Goal: Task Accomplishment & Management: Use online tool/utility

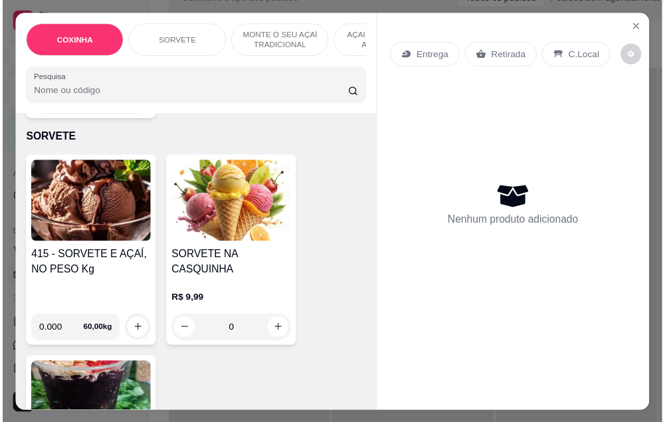
scroll to position [0, 7]
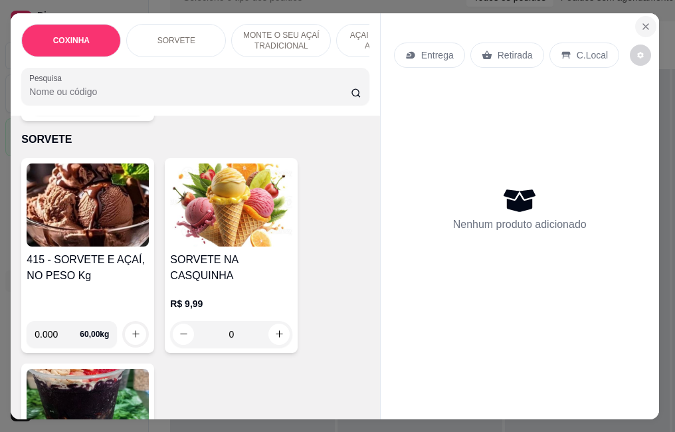
click at [640, 22] on icon "Close" at bounding box center [645, 26] width 11 height 11
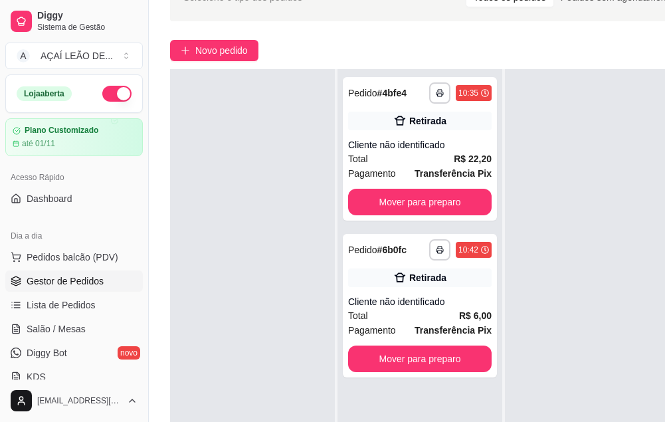
click at [100, 284] on span "Gestor de Pedidos" at bounding box center [65, 280] width 77 height 13
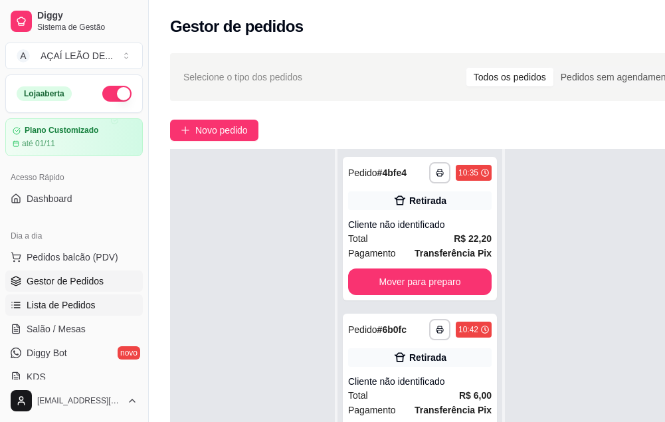
click at [101, 306] on link "Lista de Pedidos" at bounding box center [73, 304] width 137 height 21
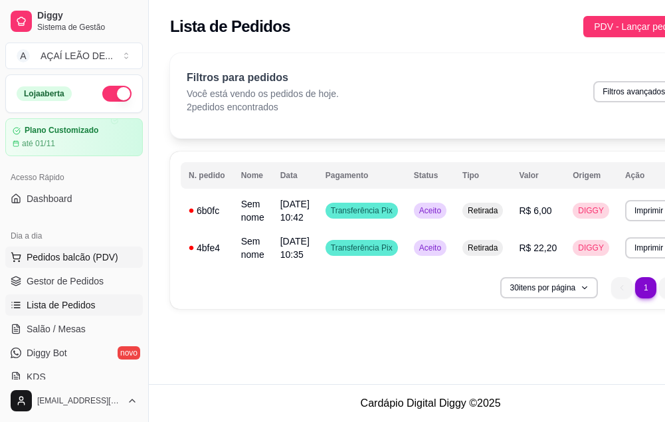
click at [102, 266] on button "Pedidos balcão (PDV)" at bounding box center [73, 256] width 137 height 21
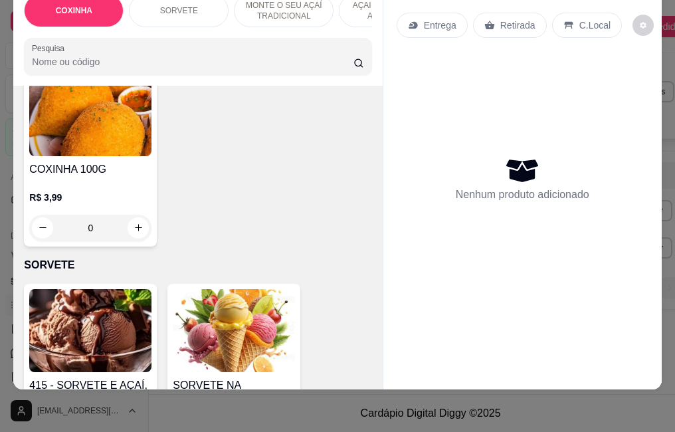
scroll to position [332, 0]
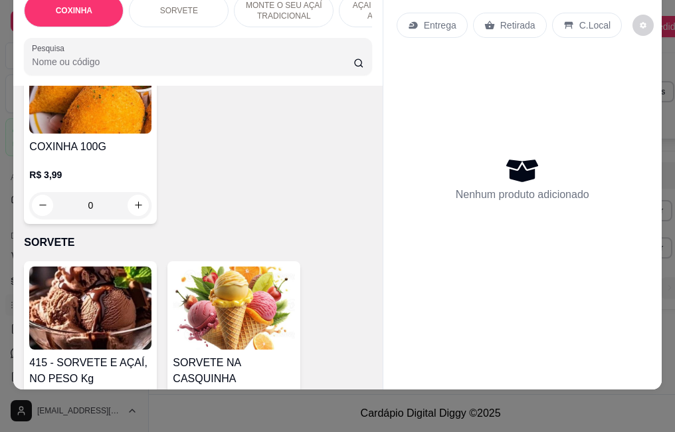
click at [29, 274] on img at bounding box center [90, 307] width 122 height 83
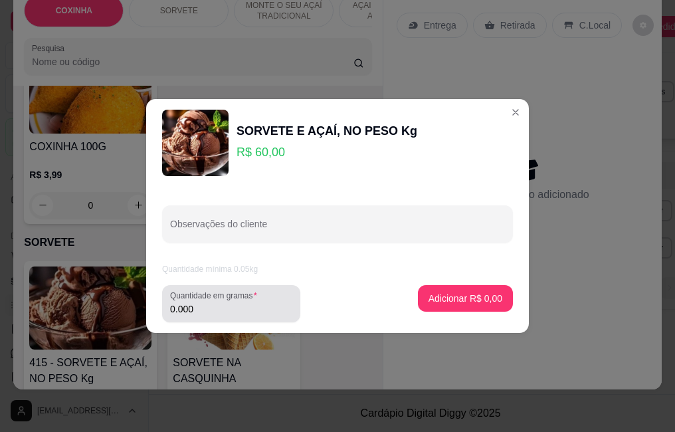
click at [208, 313] on input "0.000" at bounding box center [231, 308] width 122 height 13
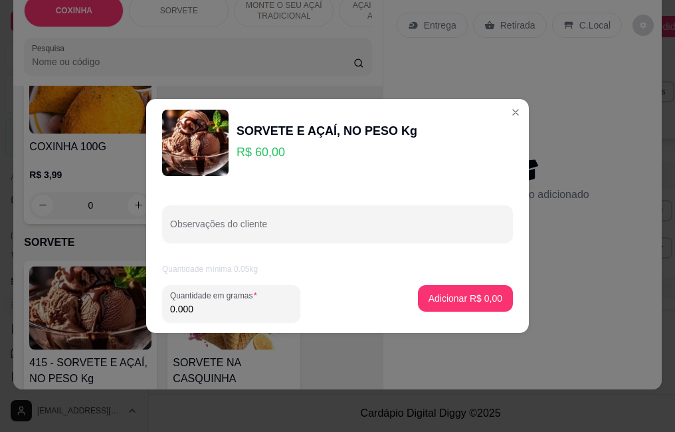
click at [286, 313] on input "0.000" at bounding box center [231, 308] width 122 height 13
type input "0.192"
click at [459, 300] on p "Adicionar R$ 11,52" at bounding box center [462, 298] width 77 height 13
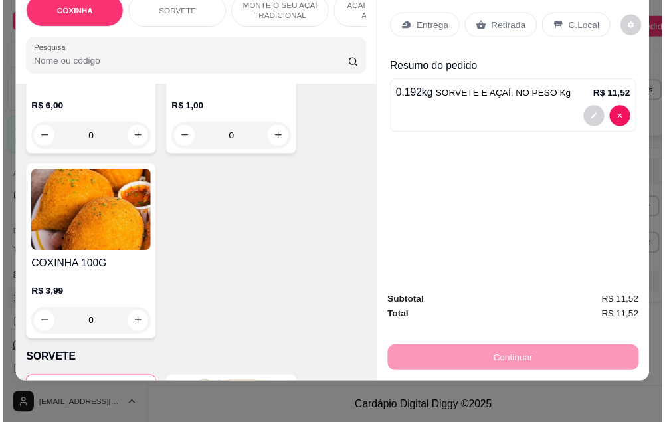
scroll to position [199, 0]
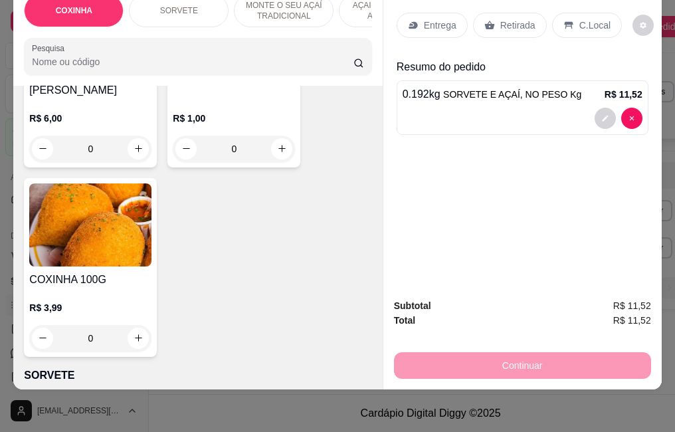
click at [500, 20] on p "Retirada" at bounding box center [517, 25] width 35 height 13
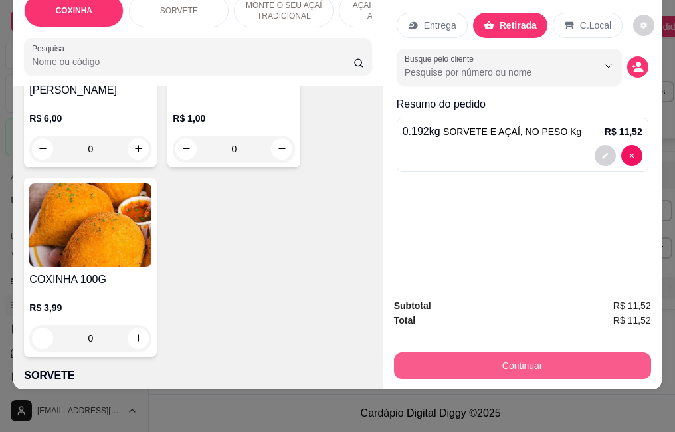
click at [512, 353] on button "Continuar" at bounding box center [522, 365] width 257 height 27
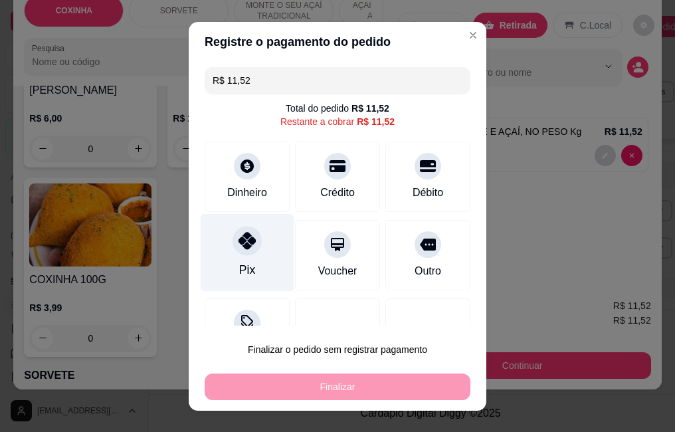
click at [243, 254] on div at bounding box center [246, 240] width 29 height 29
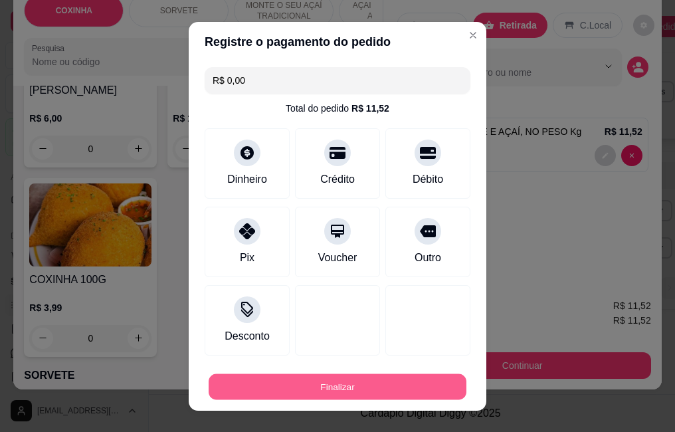
click at [309, 385] on button "Finalizar" at bounding box center [338, 386] width 258 height 26
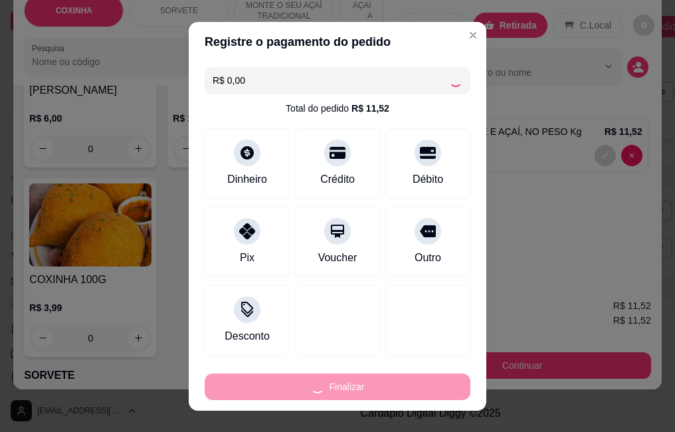
type input "-R$ 11,52"
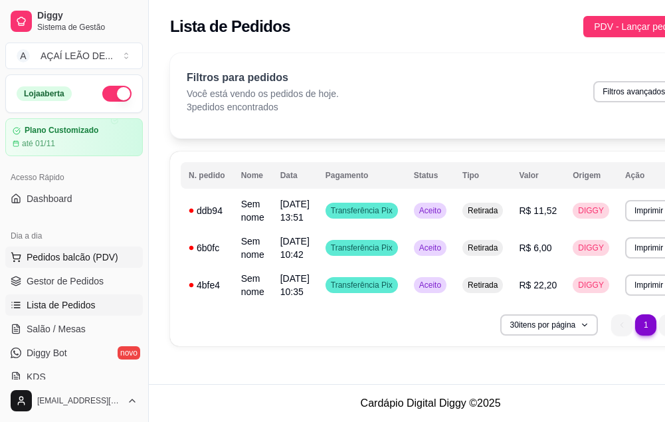
click at [116, 260] on button "Pedidos balcão (PDV)" at bounding box center [73, 256] width 137 height 21
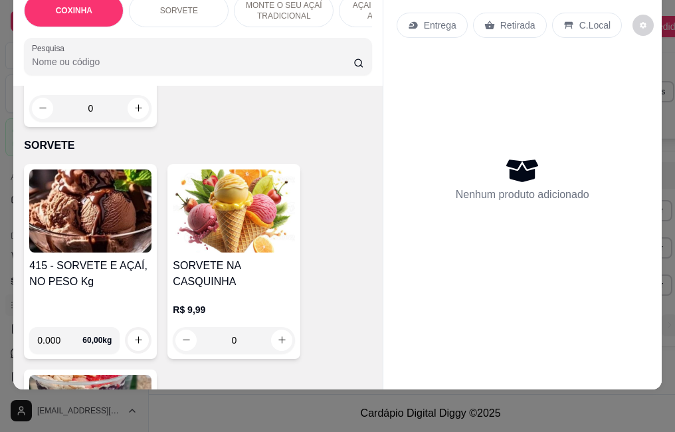
scroll to position [531, 0]
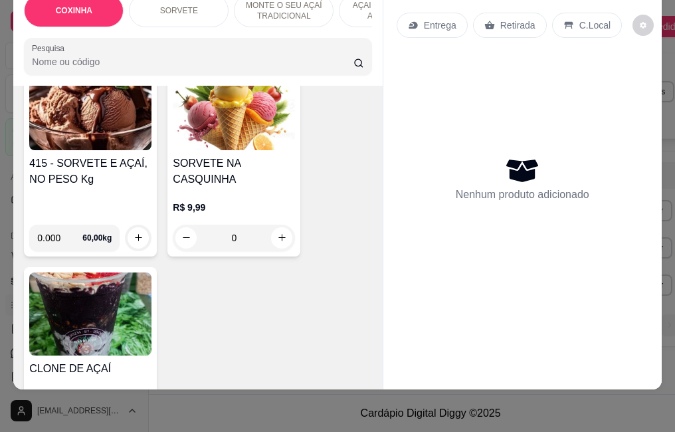
click at [361, 315] on div "Item avulso COXINHA COXINHA DE FRANGO R$ 6,00 0 Coxinha de R$:1,00 R$ 1,00 0 CO…" at bounding box center [197, 237] width 369 height 303
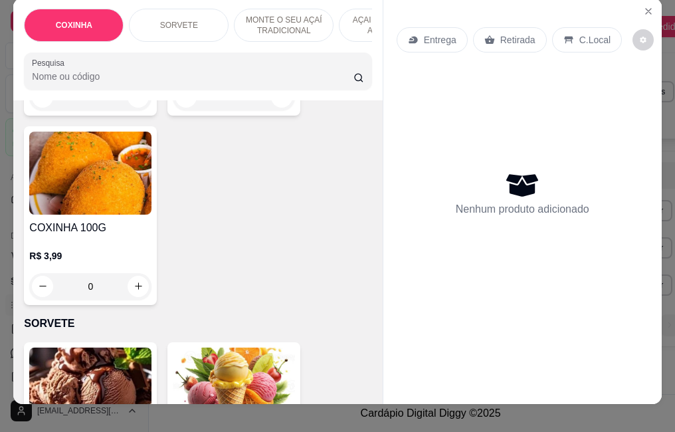
scroll to position [0, 0]
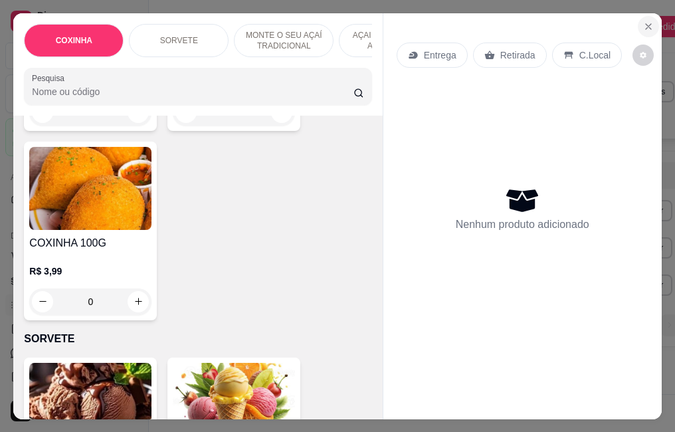
click at [643, 21] on icon "Close" at bounding box center [648, 26] width 11 height 11
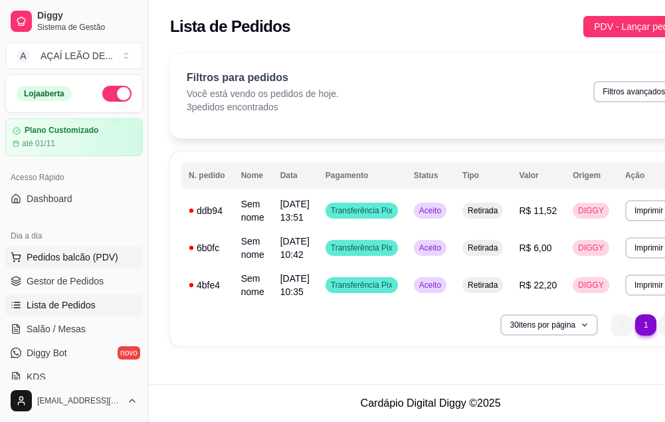
click at [73, 248] on button "Pedidos balcão (PDV)" at bounding box center [73, 256] width 137 height 21
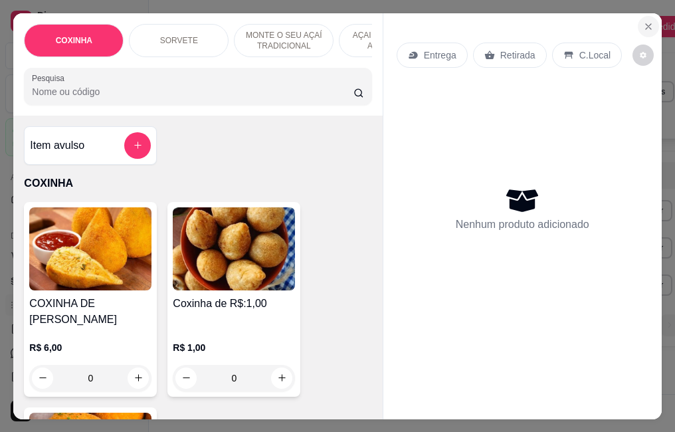
click at [643, 21] on icon "Close" at bounding box center [648, 26] width 11 height 11
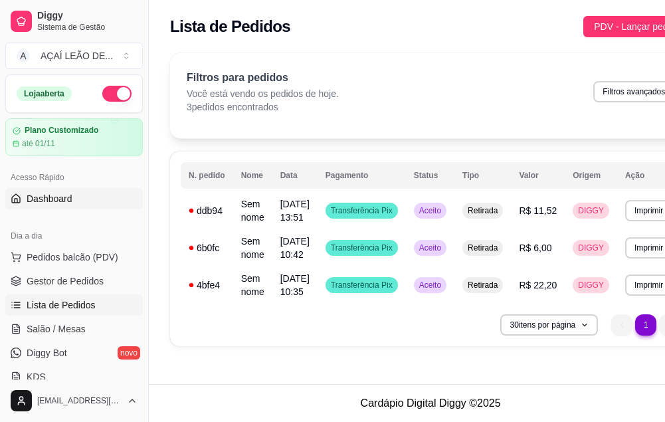
click at [90, 202] on link "Dashboard" at bounding box center [73, 198] width 137 height 21
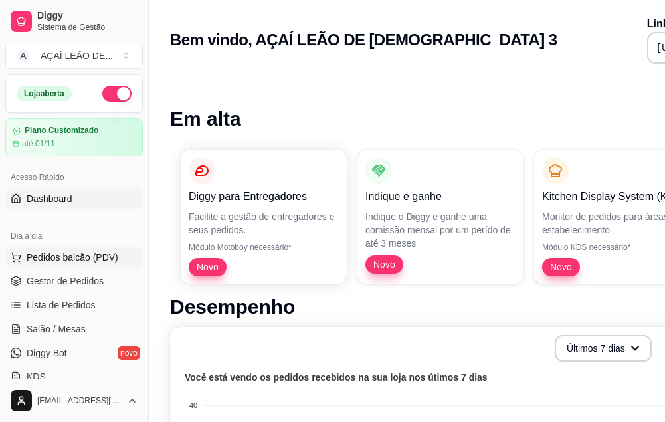
click at [92, 262] on span "Pedidos balcão (PDV)" at bounding box center [73, 256] width 92 height 13
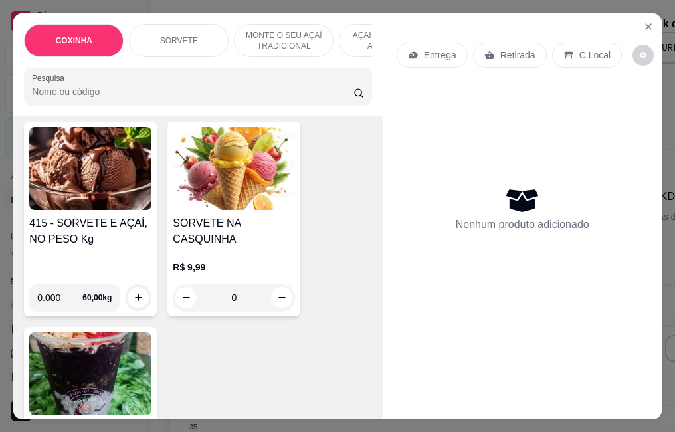
scroll to position [531, 0]
